Goal: Subscribe to service/newsletter

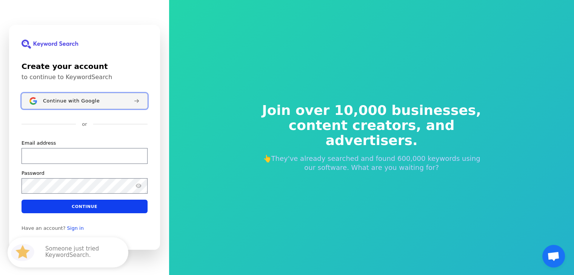
click at [107, 98] on div "Continue with Google" at bounding box center [85, 101] width 84 height 6
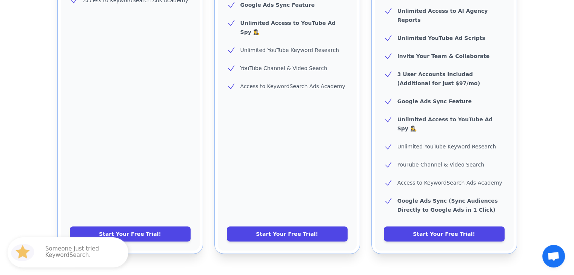
scroll to position [415, 0]
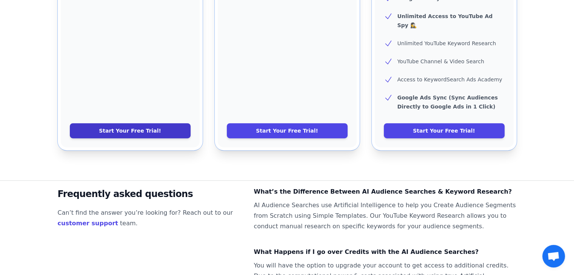
click at [161, 123] on link "Start Your Free Trial!" at bounding box center [130, 130] width 121 height 15
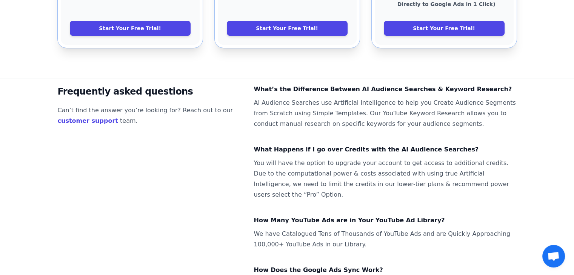
scroll to position [253, 0]
